Goal: Navigation & Orientation: Find specific page/section

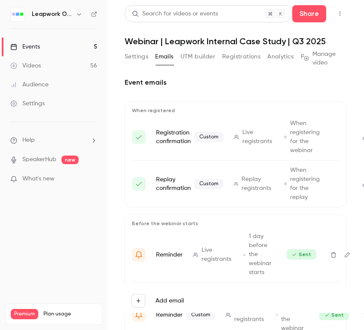
click at [62, 46] on link "Events 5" at bounding box center [53, 46] width 107 height 19
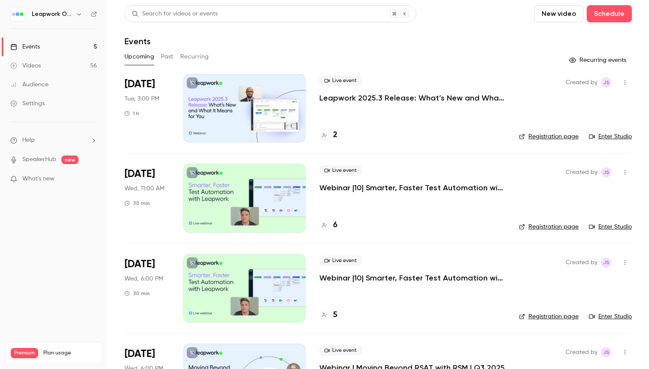
click at [78, 16] on icon "button" at bounding box center [79, 14] width 7 height 7
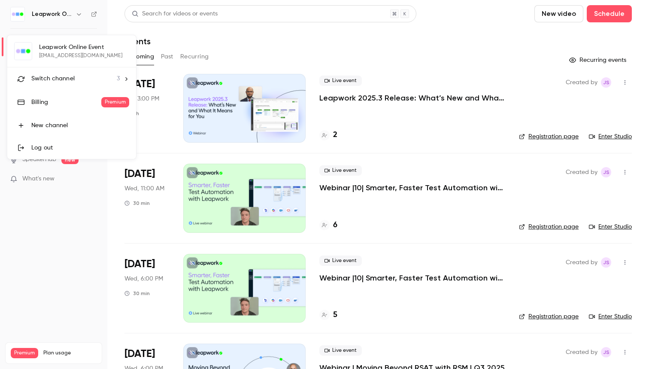
click at [85, 76] on div "Switch channel 3" at bounding box center [75, 78] width 88 height 9
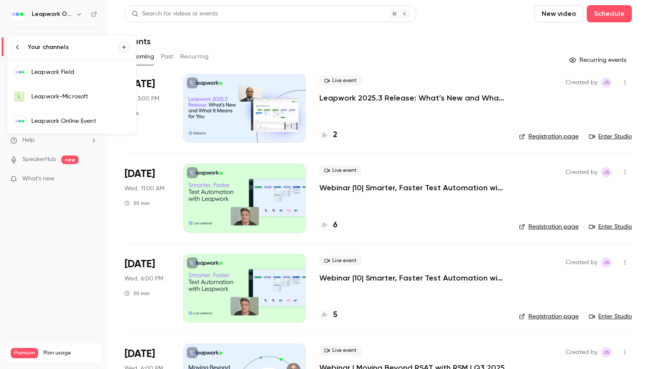
click at [88, 77] on link "Leapwork Field" at bounding box center [71, 72] width 129 height 25
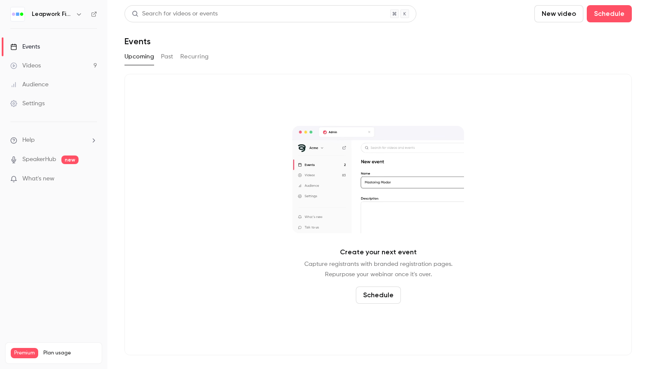
click at [76, 13] on icon "button" at bounding box center [79, 14] width 7 height 7
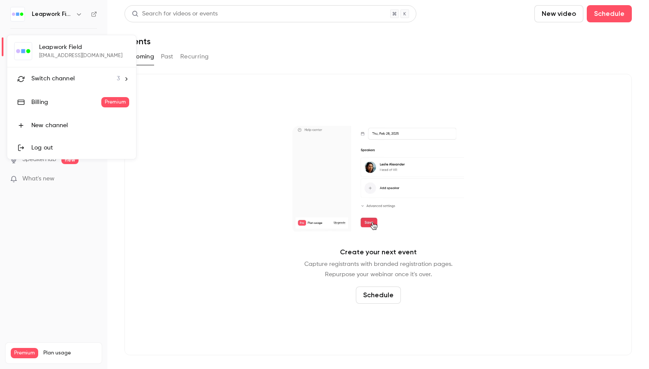
click at [73, 73] on li "Switch channel 3" at bounding box center [71, 78] width 129 height 23
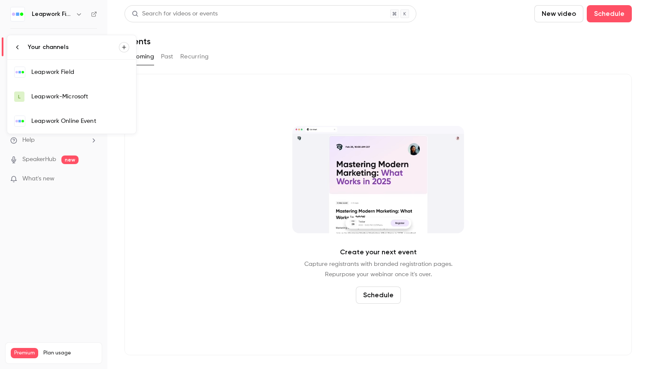
click at [200, 36] on div at bounding box center [324, 184] width 649 height 369
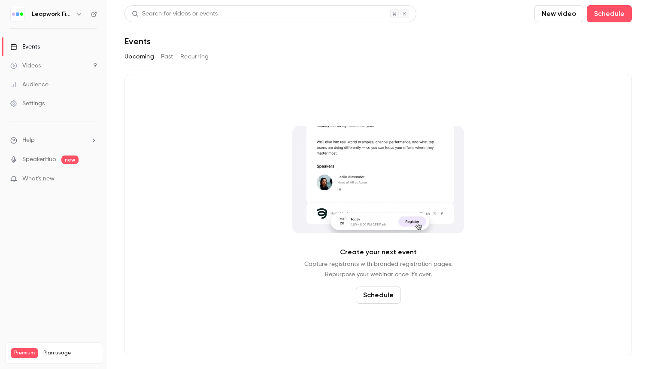
click at [167, 55] on button "Past" at bounding box center [167, 57] width 12 height 14
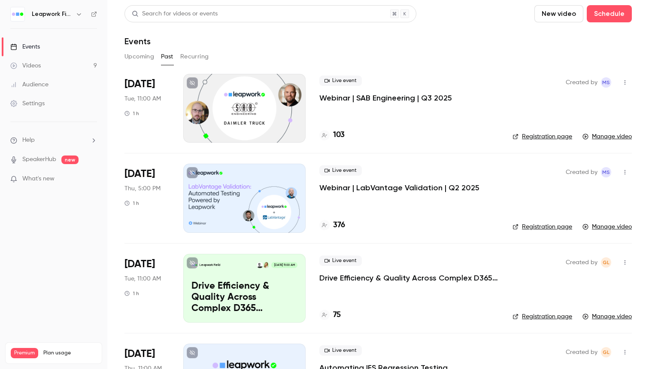
click at [71, 12] on h6 "Leapwork Field" at bounding box center [52, 14] width 40 height 9
click at [76, 12] on icon "button" at bounding box center [79, 14] width 7 height 7
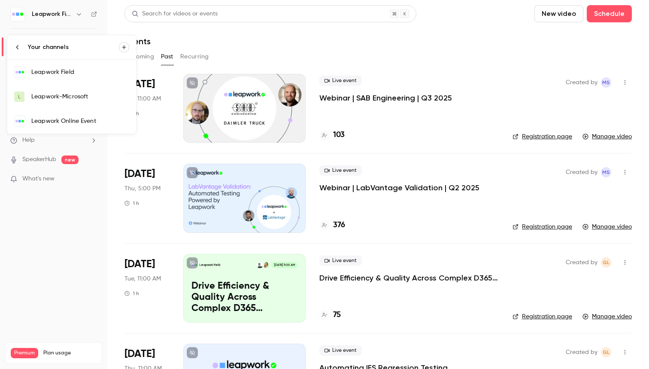
click at [78, 122] on div "Leapwork Online Event" at bounding box center [80, 121] width 98 height 9
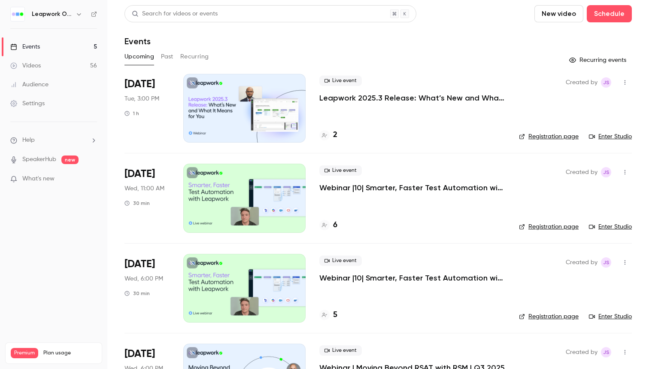
click at [166, 56] on button "Past" at bounding box center [167, 57] width 12 height 14
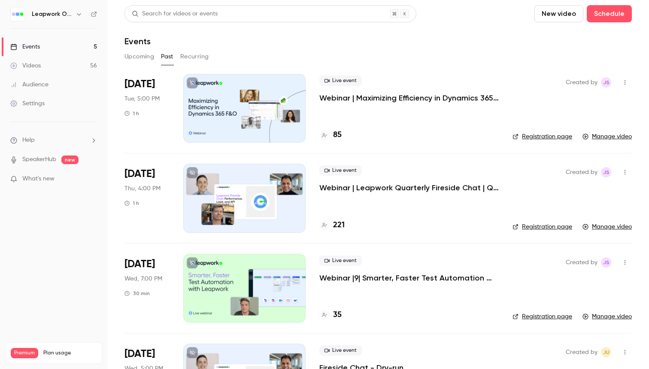
click at [79, 16] on icon "button" at bounding box center [79, 14] width 7 height 7
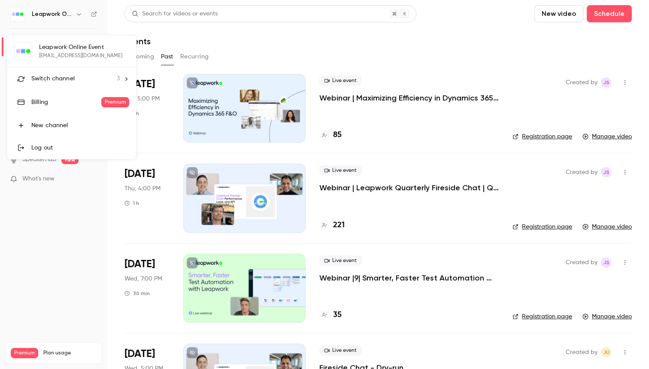
click at [83, 74] on li "Switch channel 3" at bounding box center [71, 78] width 129 height 23
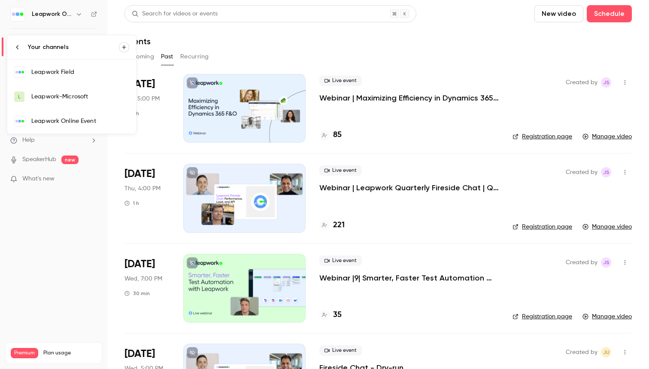
click at [82, 71] on div "Leapwork Field" at bounding box center [80, 72] width 98 height 9
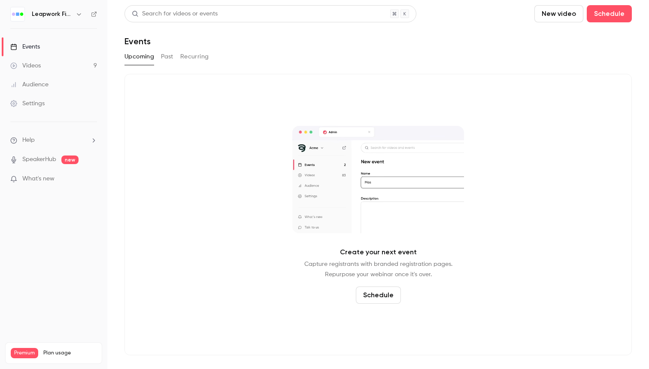
click at [171, 57] on button "Past" at bounding box center [167, 57] width 12 height 14
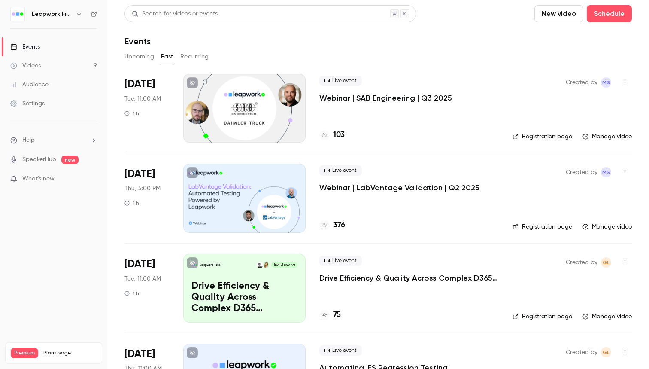
click at [79, 16] on icon "button" at bounding box center [79, 14] width 7 height 7
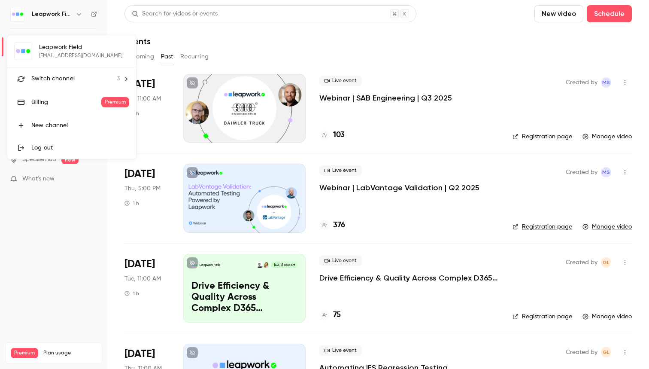
click at [82, 76] on div "Switch channel 3" at bounding box center [75, 78] width 88 height 9
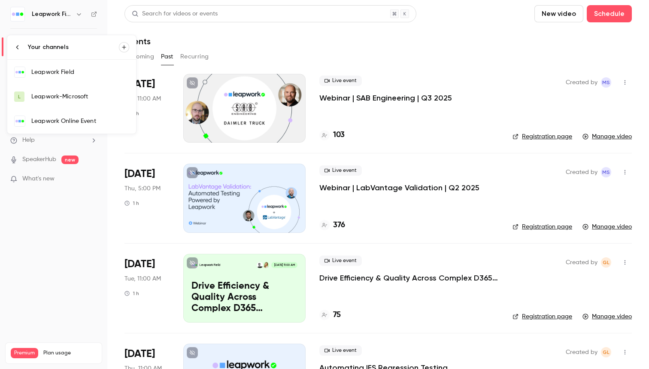
click at [85, 118] on div "Leapwork Online Event" at bounding box center [80, 121] width 98 height 9
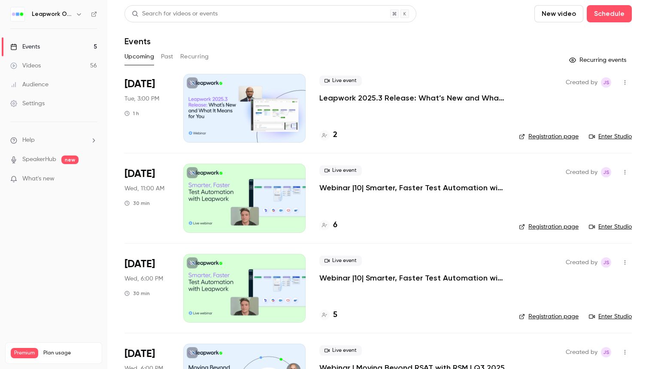
click at [160, 58] on div "Upcoming Past Recurring" at bounding box center [378, 57] width 507 height 14
click at [169, 54] on button "Past" at bounding box center [167, 57] width 12 height 14
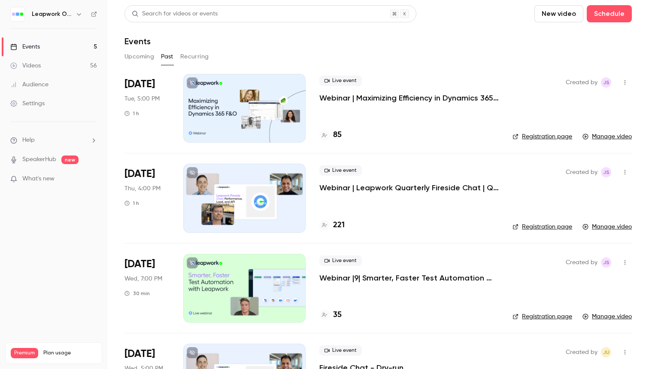
click at [145, 55] on button "Upcoming" at bounding box center [140, 57] width 30 height 14
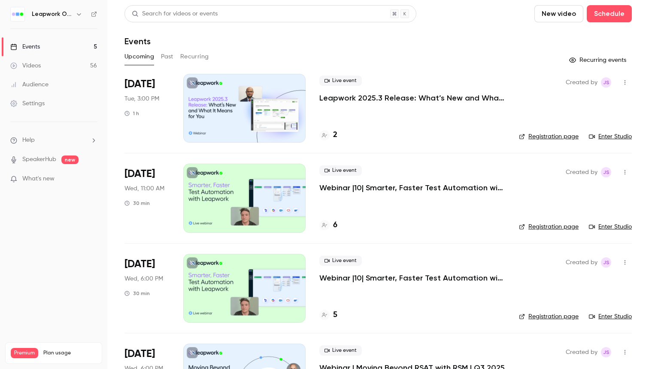
click at [142, 187] on span "Wed, 11:00 AM" at bounding box center [145, 188] width 40 height 9
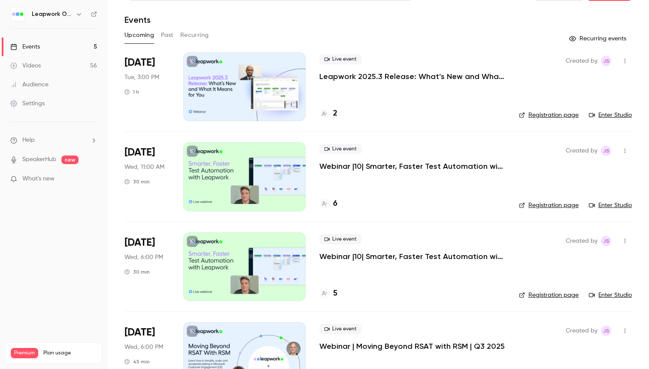
scroll to position [22, 0]
